Goal: Find specific page/section: Find specific page/section

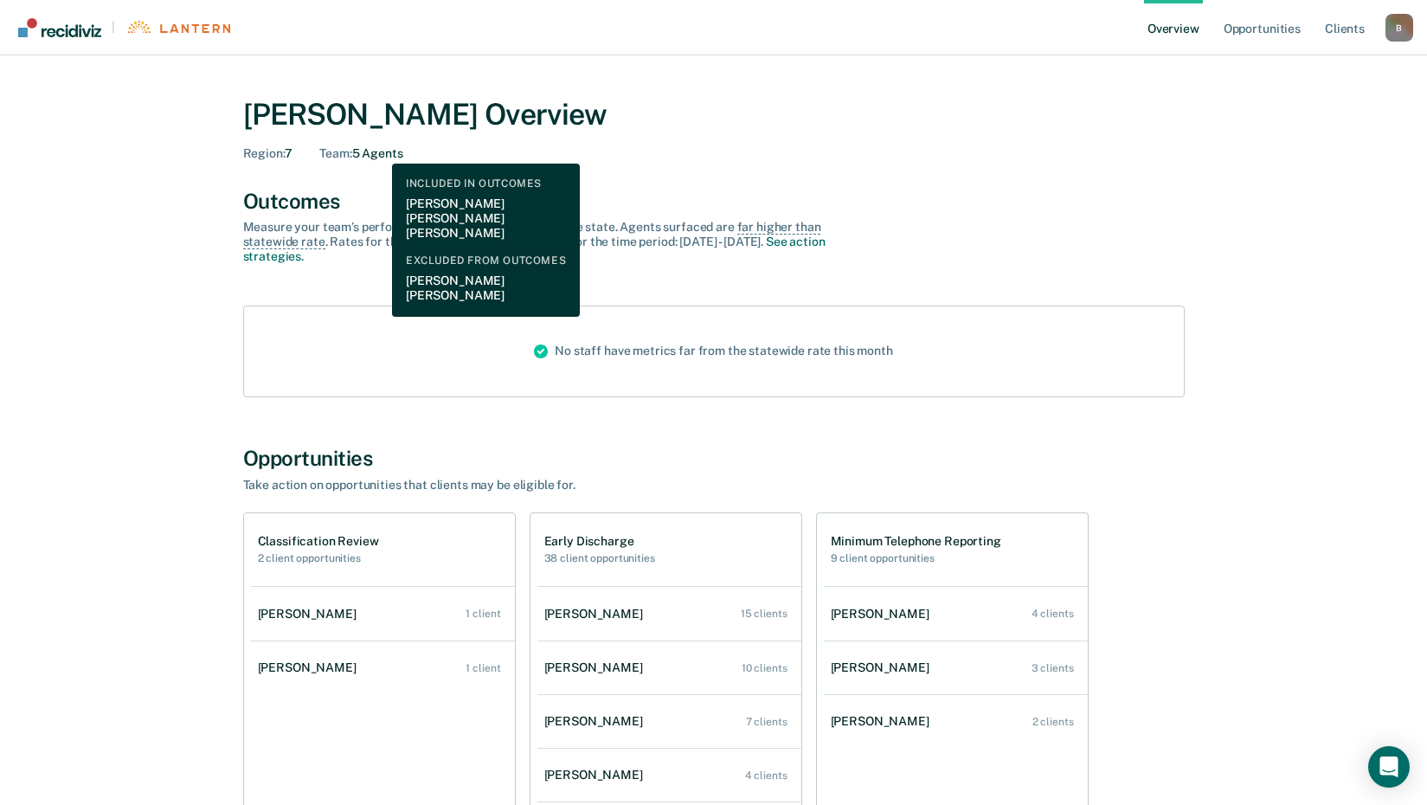
click at [379, 151] on div "Team : 5 Agents" at bounding box center [360, 153] width 83 height 15
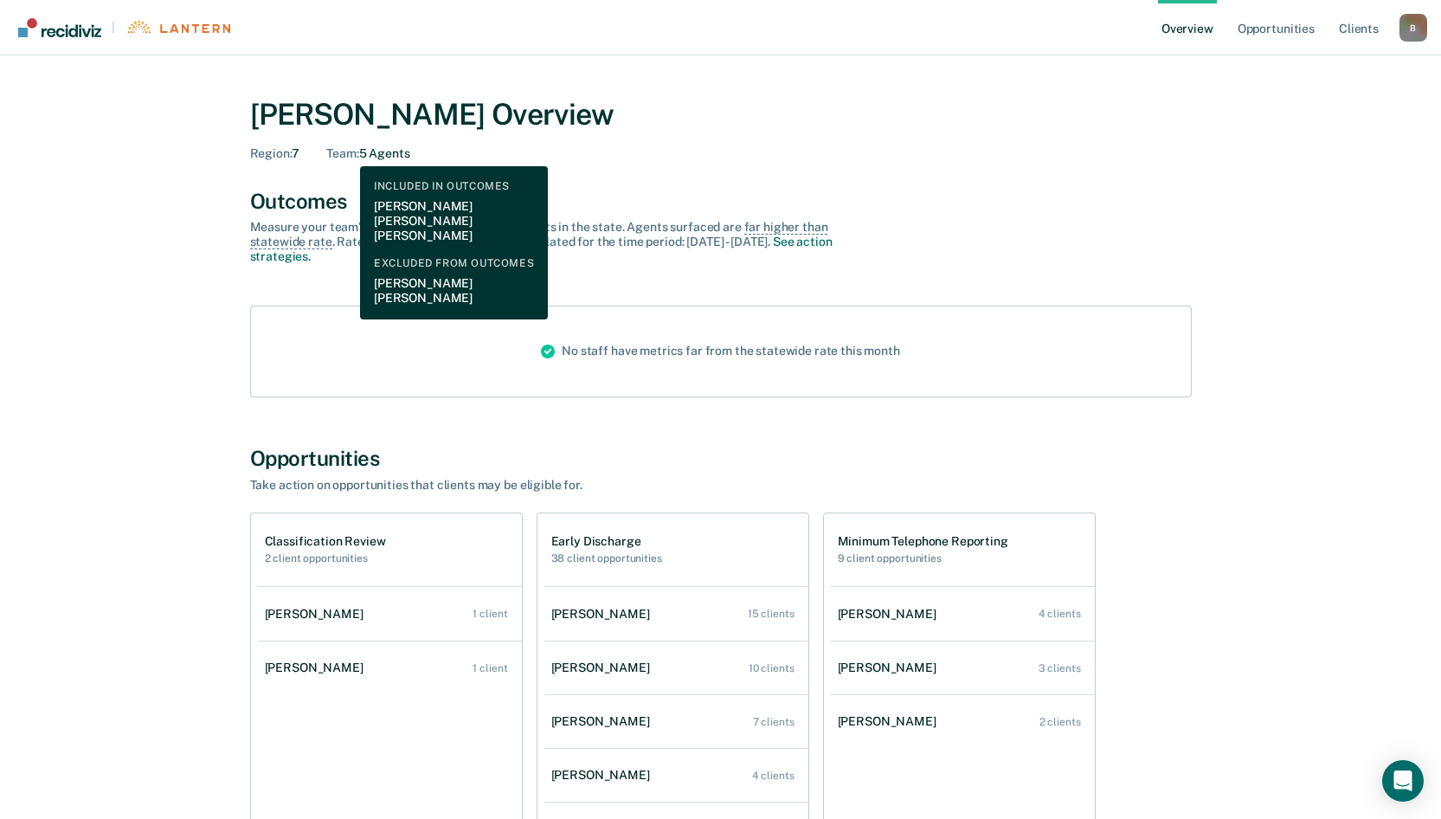
click at [347, 153] on span "Team :" at bounding box center [342, 153] width 32 height 14
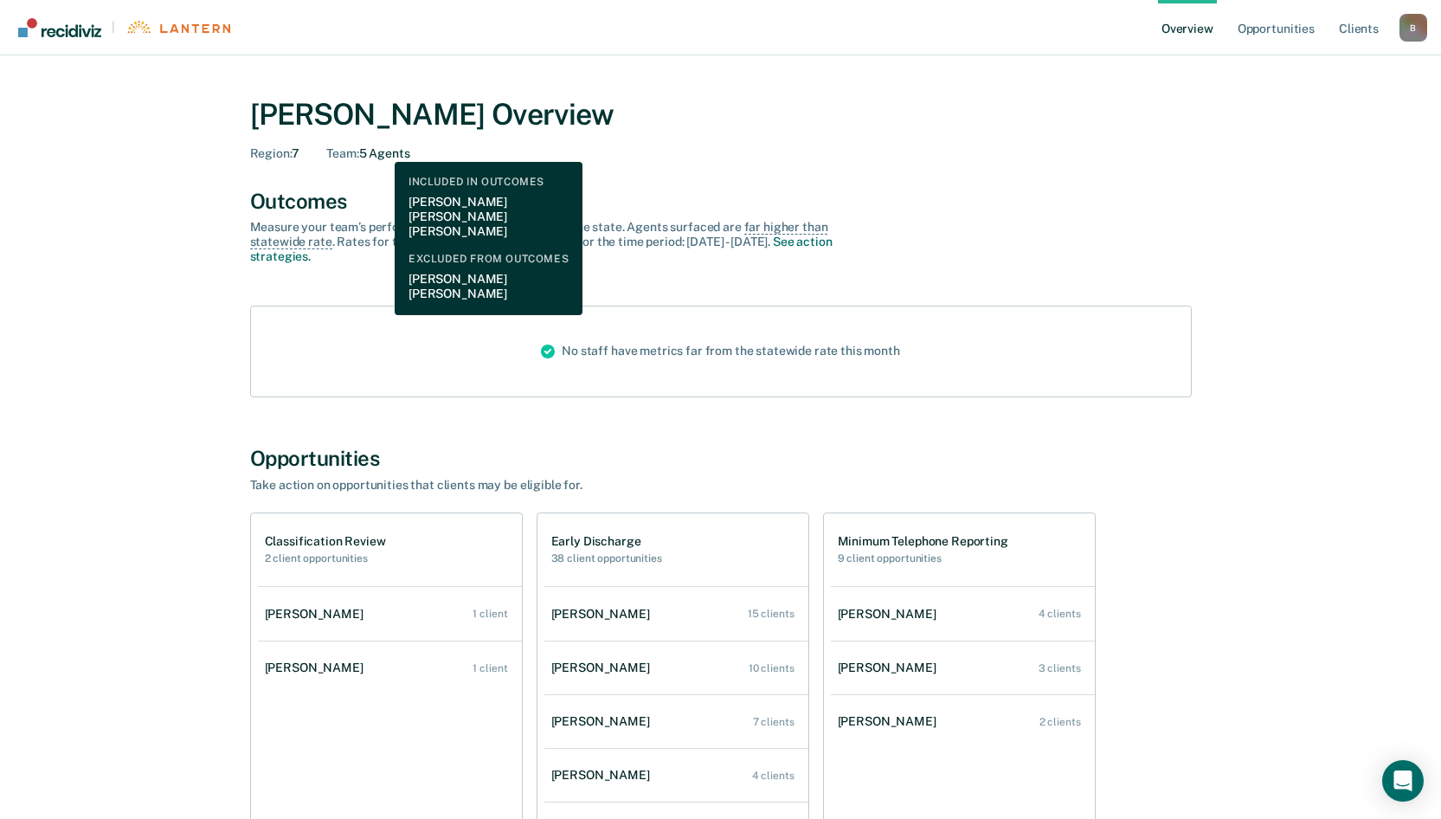
click at [382, 149] on div "Team : 5 Agents" at bounding box center [367, 153] width 83 height 15
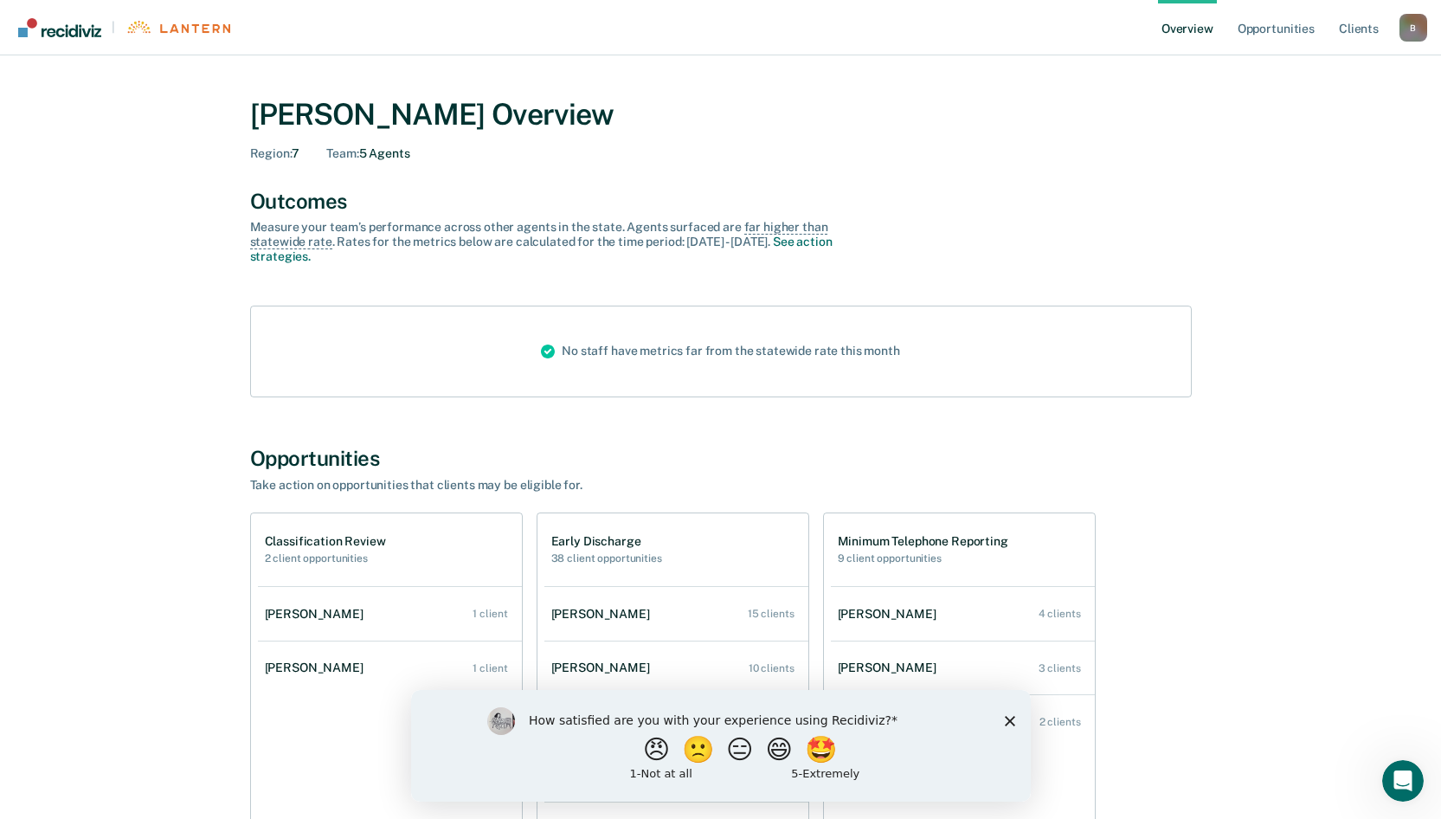
click at [1189, 35] on link "Overview" at bounding box center [1187, 27] width 59 height 55
click at [1273, 22] on link "Opportunities" at bounding box center [1276, 27] width 84 height 55
